Goal: Navigation & Orientation: Go to known website

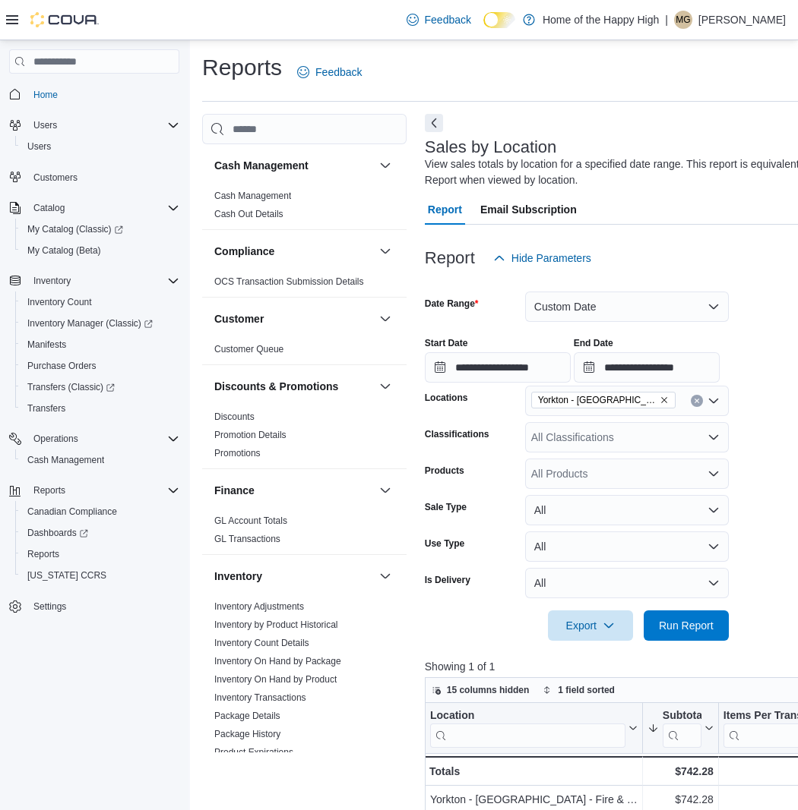
click at [735, 24] on p "[PERSON_NAME]" at bounding box center [741, 20] width 87 height 18
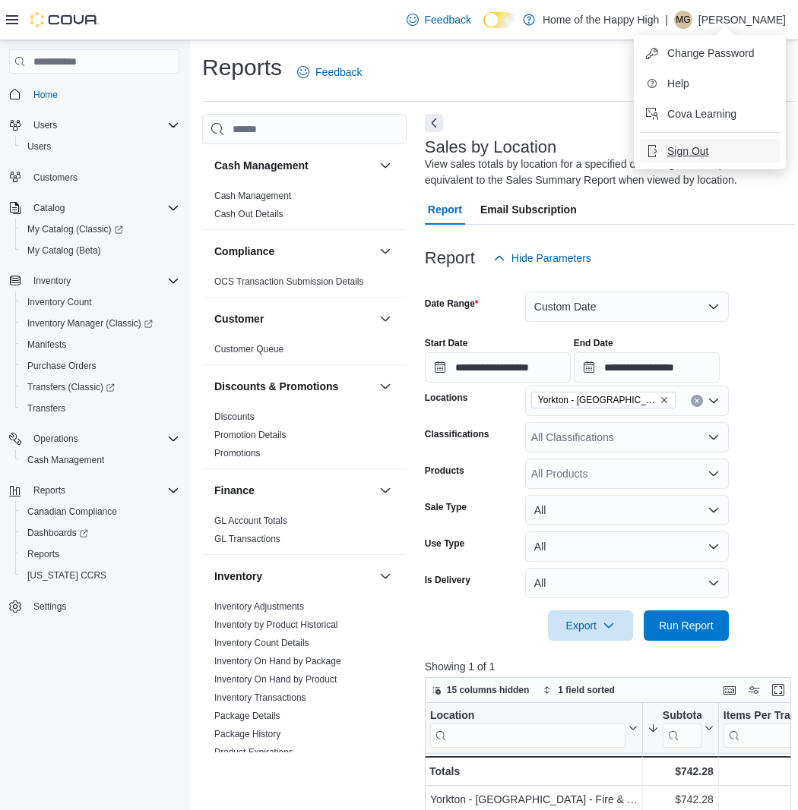
click at [697, 152] on span "Sign Out" at bounding box center [687, 151] width 41 height 15
